Goal: Task Accomplishment & Management: Use online tool/utility

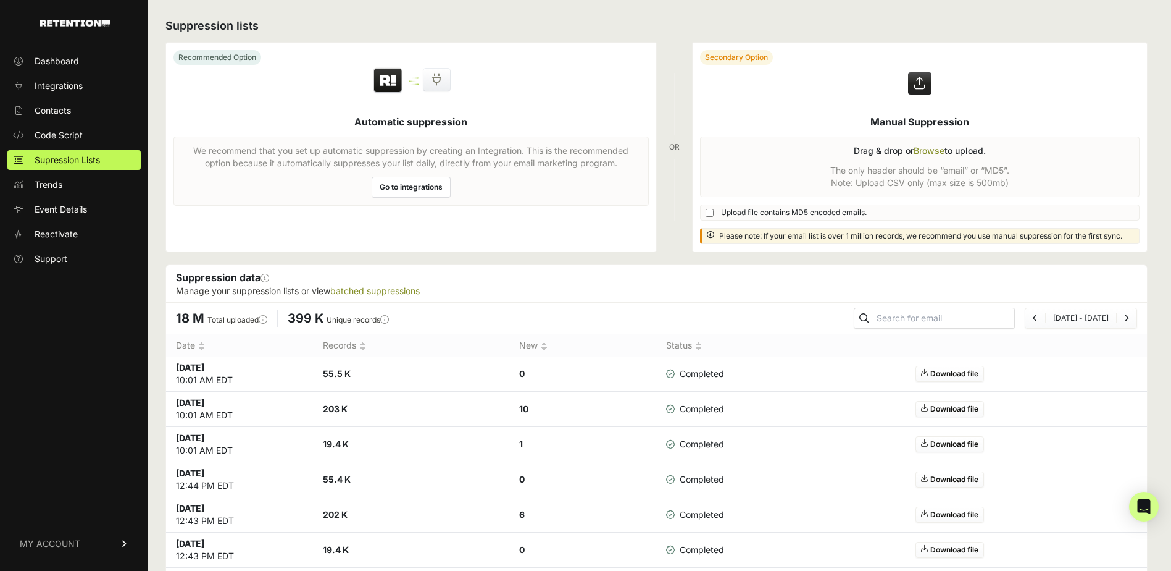
click at [932, 148] on label at bounding box center [920, 147] width 455 height 209
click at [0, 0] on input "file" at bounding box center [0, 0] width 0 height 0
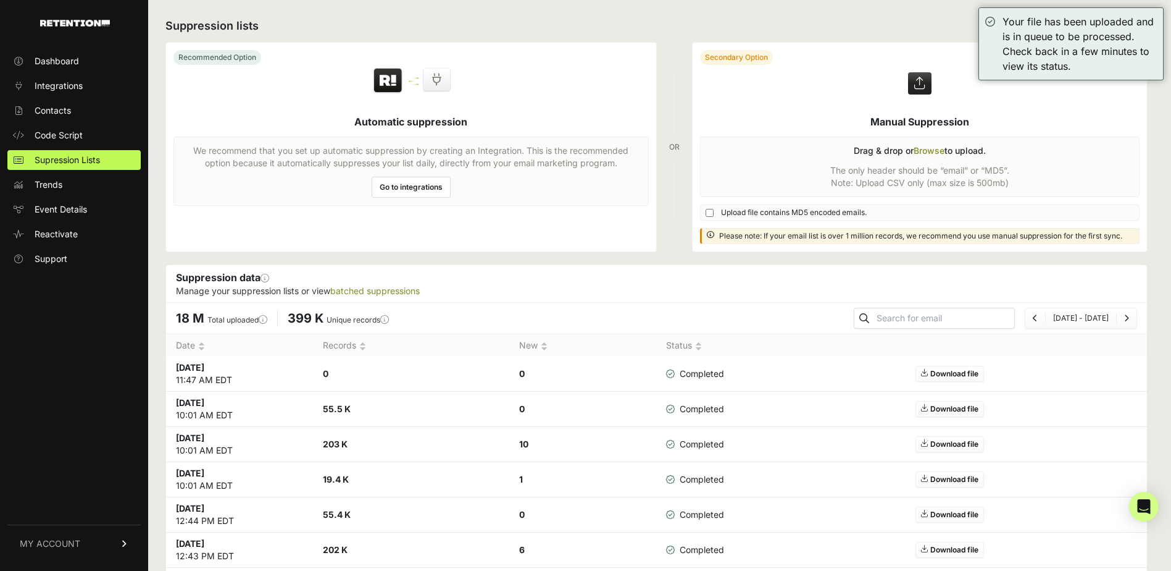
drag, startPoint x: 0, startPoint y: 0, endPoint x: 931, endPoint y: 152, distance: 943.5
click at [931, 152] on label at bounding box center [920, 147] width 455 height 209
click at [0, 0] on input "file" at bounding box center [0, 0] width 0 height 0
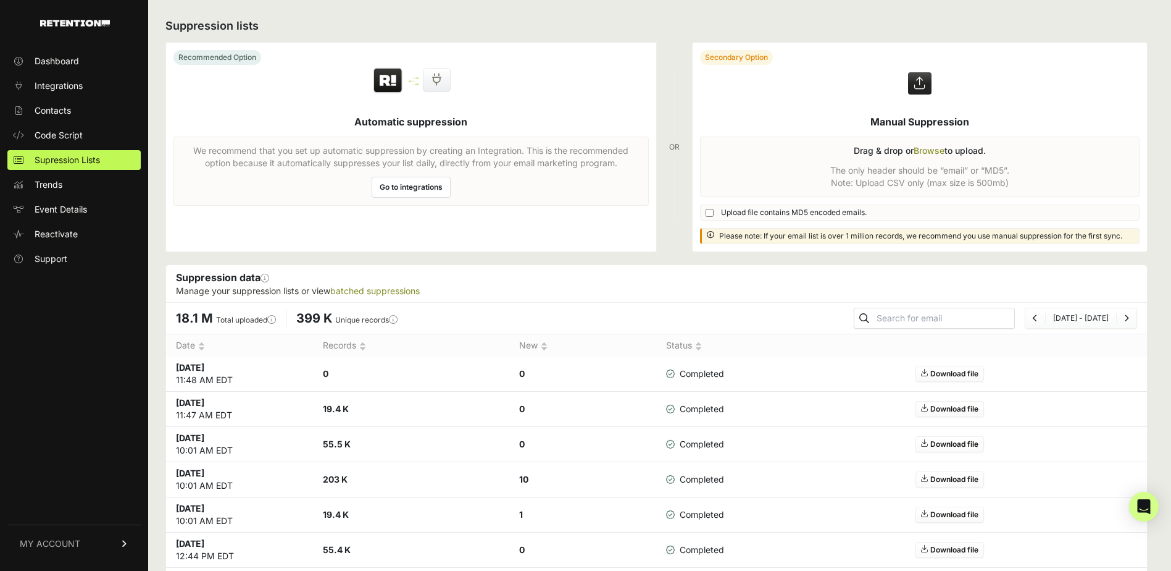
click at [927, 148] on label at bounding box center [920, 147] width 455 height 209
click at [0, 0] on input "file" at bounding box center [0, 0] width 0 height 0
click at [58, 111] on span "Contacts" at bounding box center [53, 110] width 36 height 12
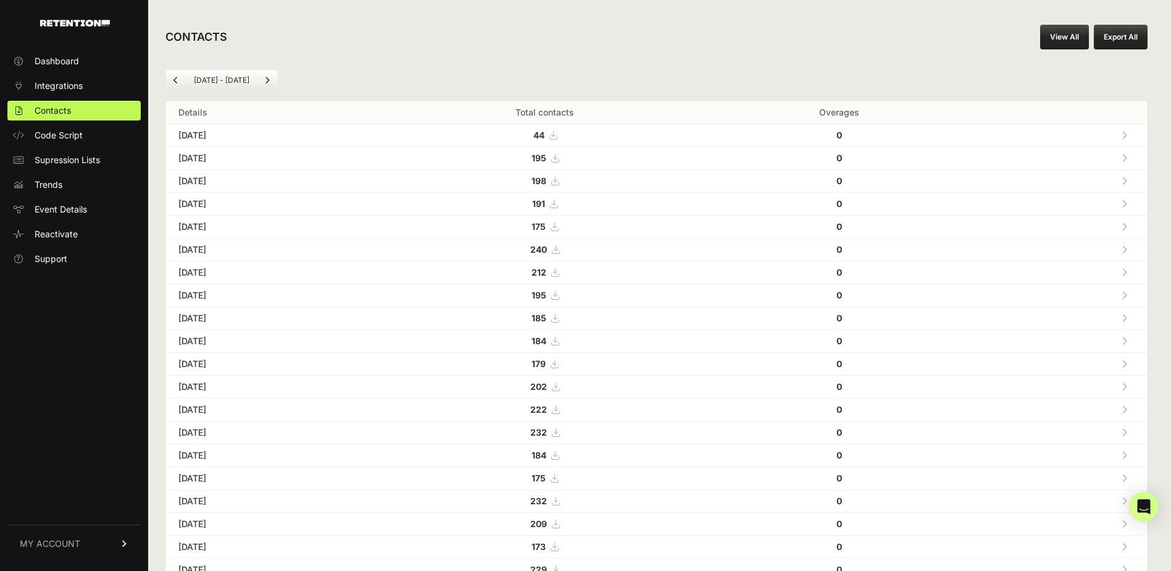
click at [1131, 40] on button "Export All" at bounding box center [1121, 37] width 54 height 25
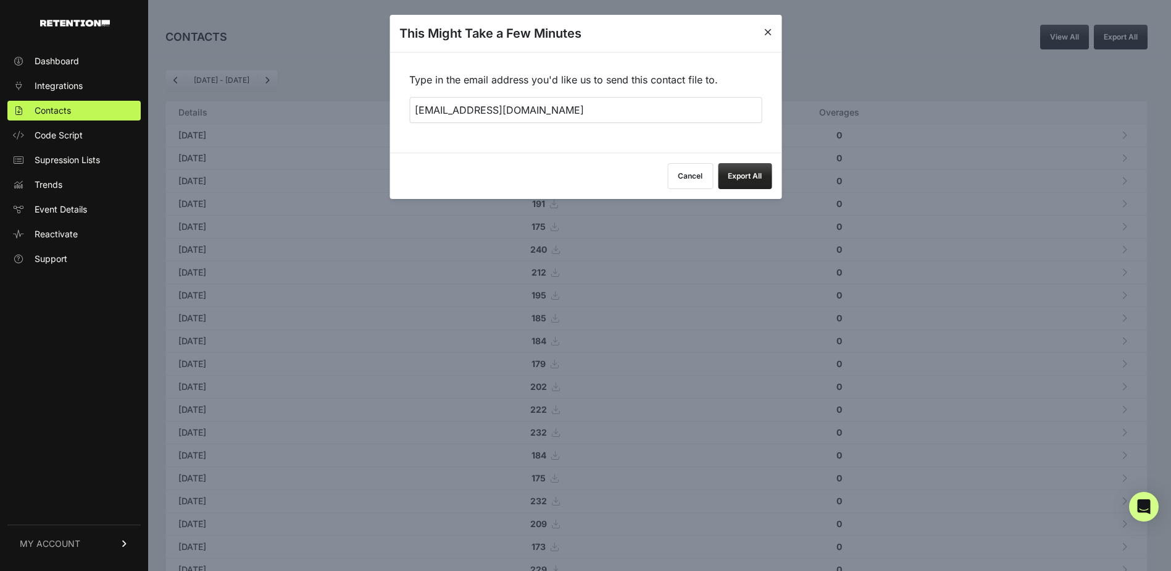
click at [755, 177] on button "Export All" at bounding box center [745, 176] width 54 height 26
